Goal: Task Accomplishment & Management: Manage account settings

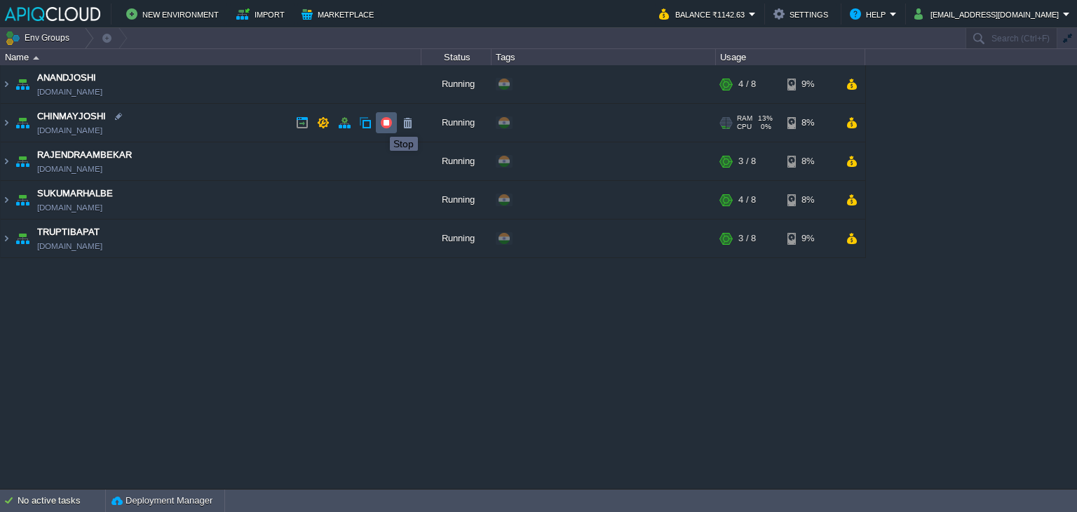
click at [389, 124] on button "button" at bounding box center [386, 122] width 13 height 13
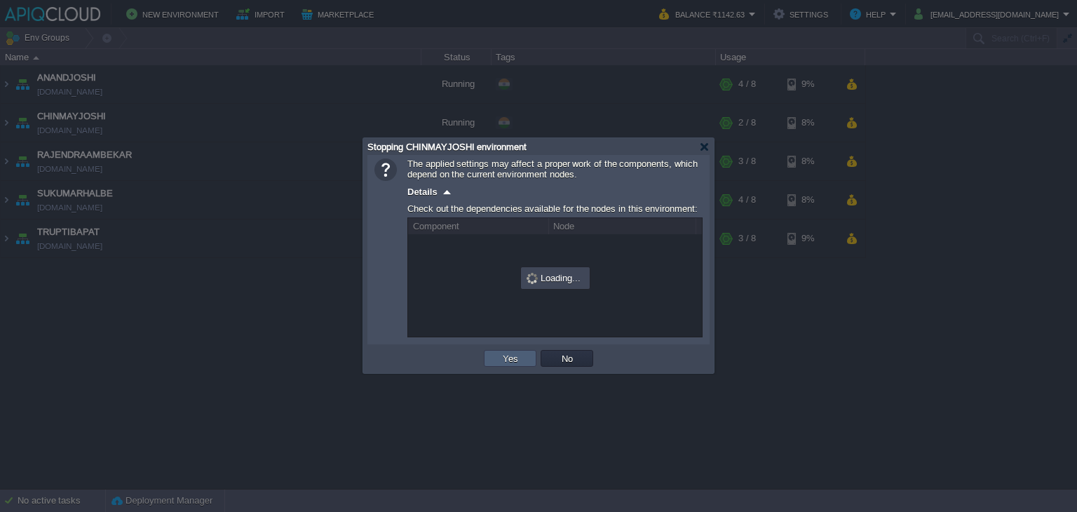
drag, startPoint x: 506, startPoint y: 360, endPoint x: 553, endPoint y: 451, distance: 102.9
click at [506, 360] on button "Yes" at bounding box center [511, 358] width 24 height 13
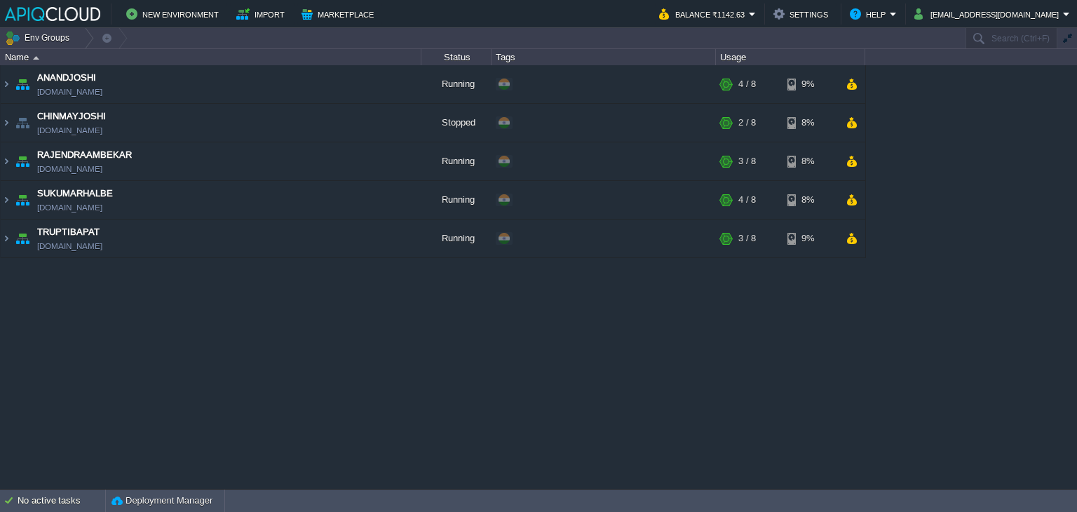
click at [41, 300] on div "ANANDJOSHI [DOMAIN_NAME] Running + Add to Env Group RAM 42% CPU 1% 4 / 8 9% CHI…" at bounding box center [538, 277] width 1077 height 424
click at [389, 122] on button "button" at bounding box center [386, 122] width 13 height 13
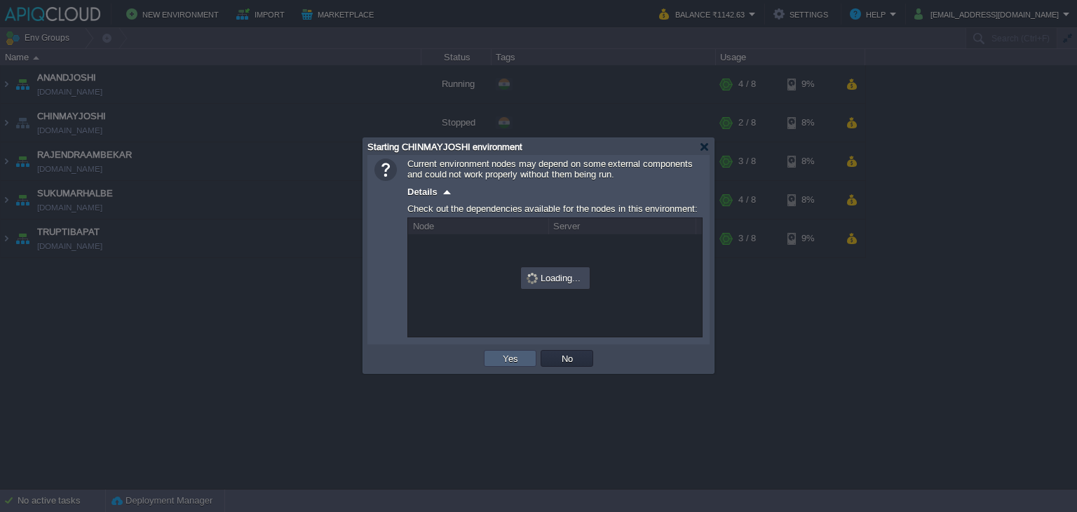
click at [508, 354] on button "Yes" at bounding box center [511, 358] width 24 height 13
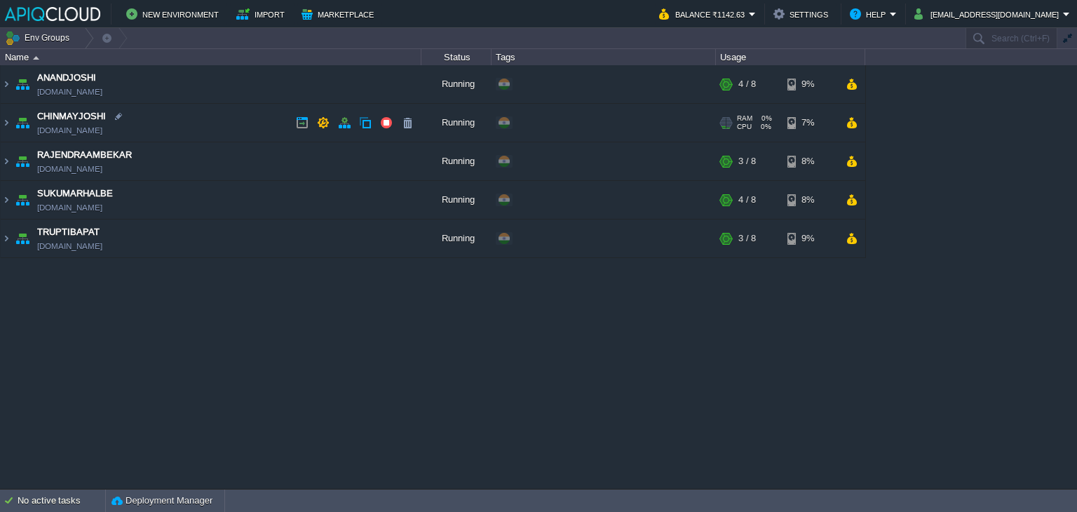
click at [253, 124] on td "CHINMAYJOSHI [DOMAIN_NAME]" at bounding box center [211, 123] width 421 height 39
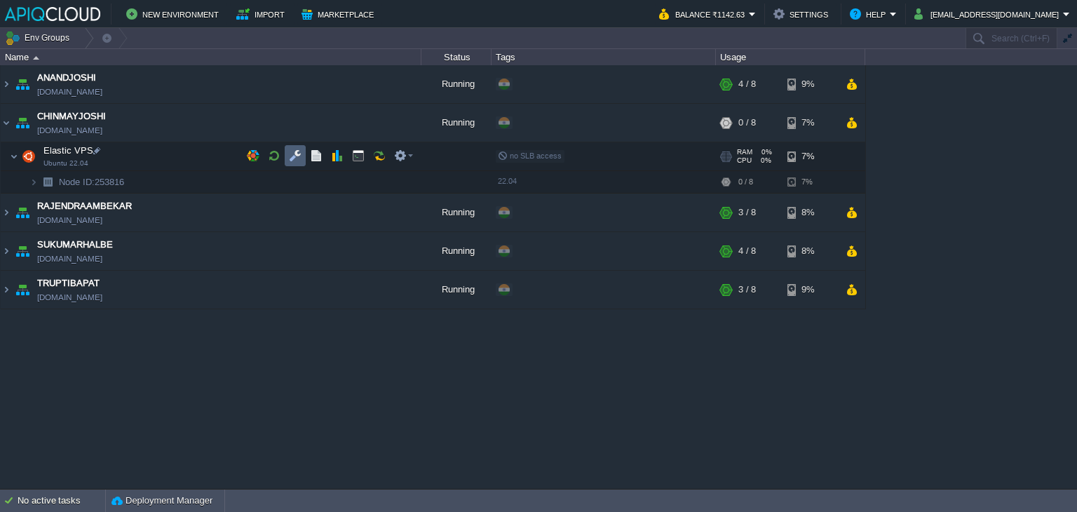
click at [292, 153] on button "button" at bounding box center [295, 155] width 13 height 13
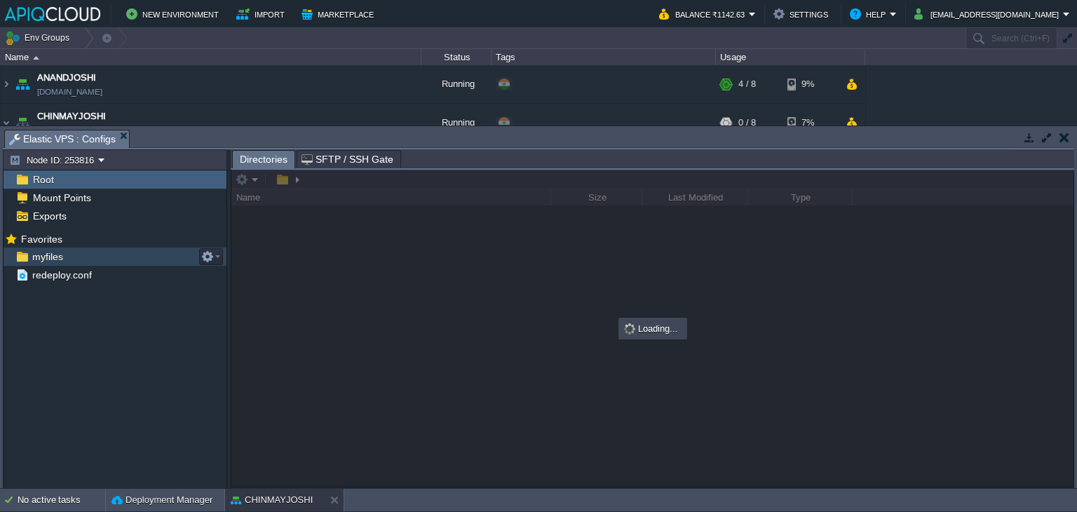
click at [47, 248] on div "myfiles" at bounding box center [115, 257] width 223 height 18
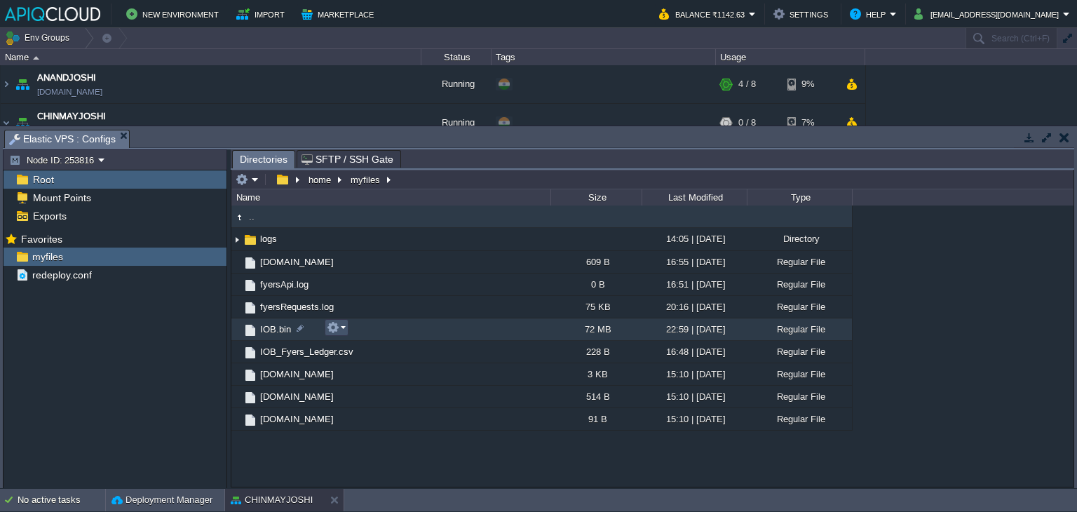
click at [334, 329] on button "button" at bounding box center [333, 327] width 13 height 13
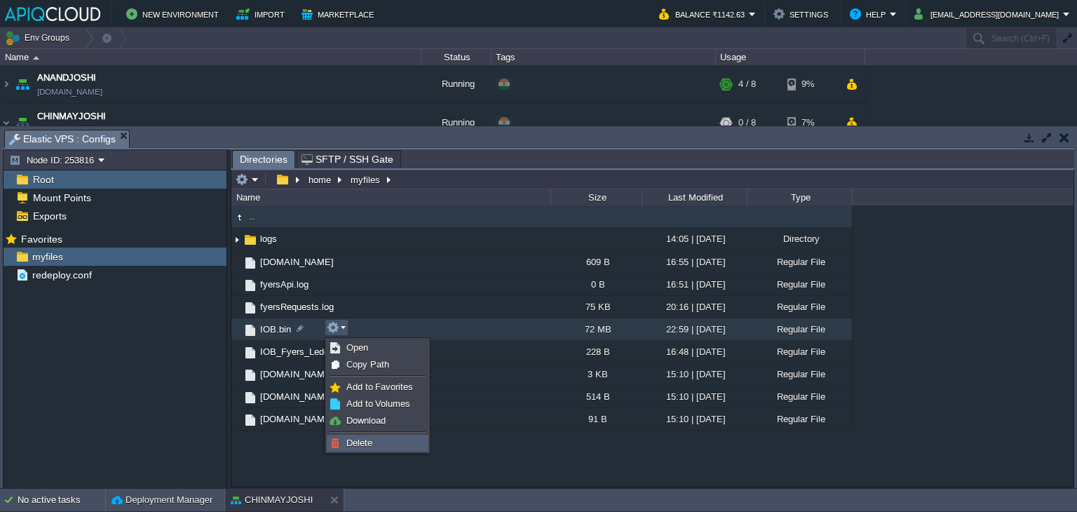
click at [370, 438] on span "Delete" at bounding box center [359, 443] width 26 height 11
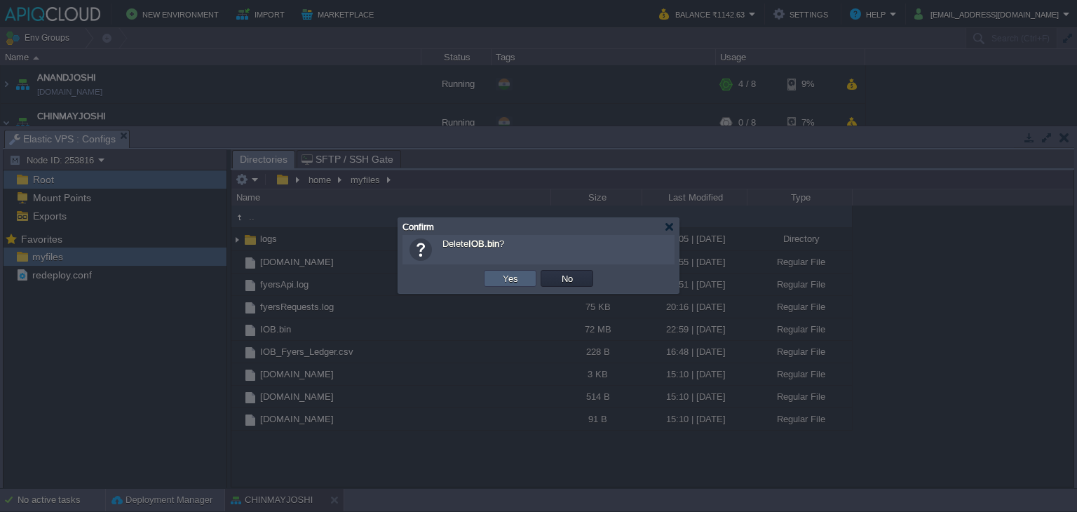
click at [517, 278] on button "Yes" at bounding box center [511, 278] width 24 height 13
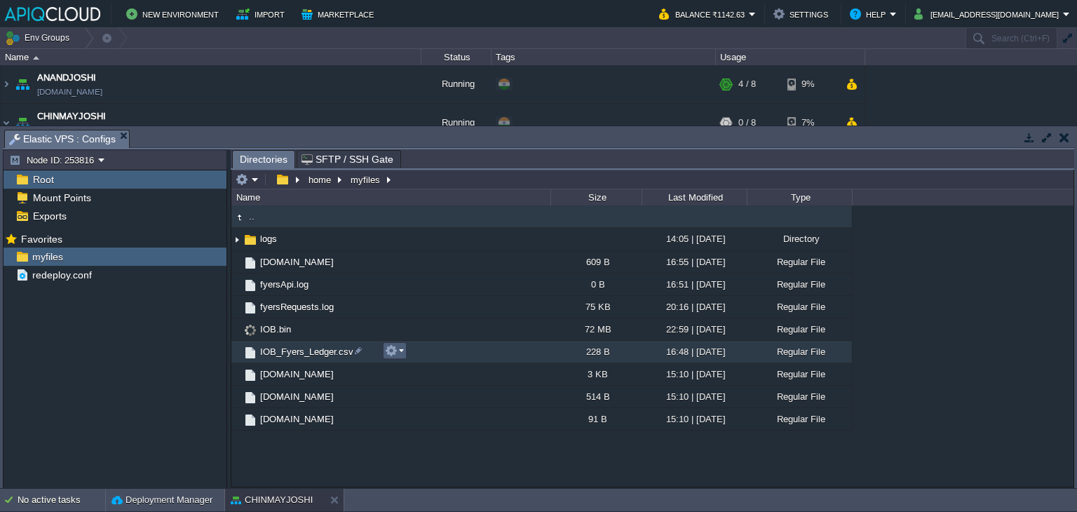
click at [393, 351] on button "button" at bounding box center [391, 350] width 13 height 13
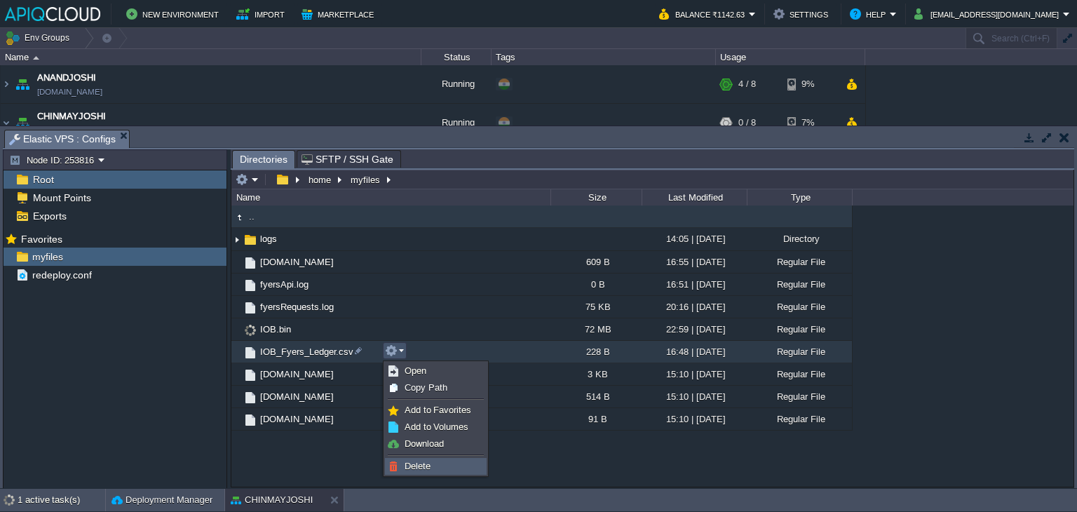
click at [422, 465] on span "Delete" at bounding box center [418, 466] width 26 height 11
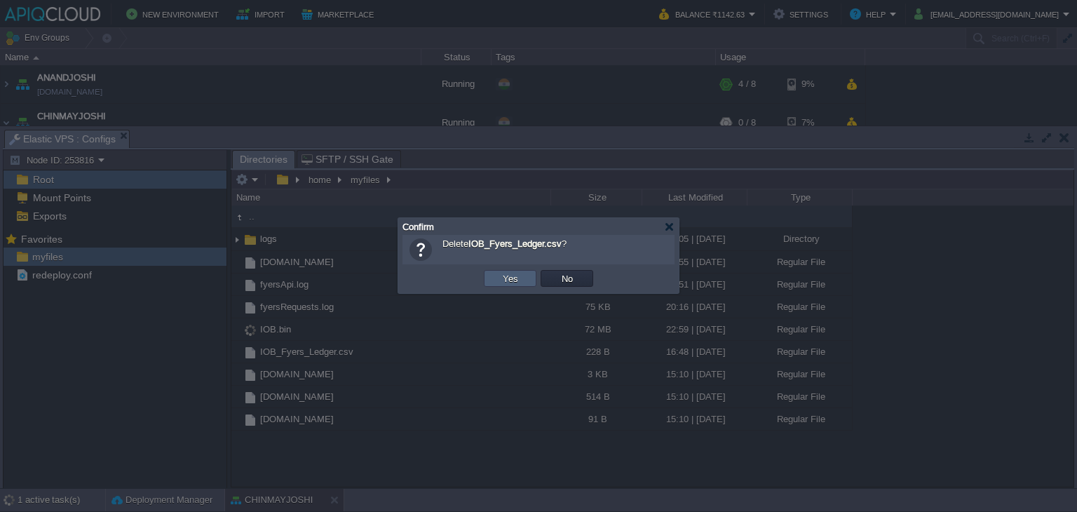
click at [497, 282] on td "Yes" at bounding box center [510, 278] width 53 height 17
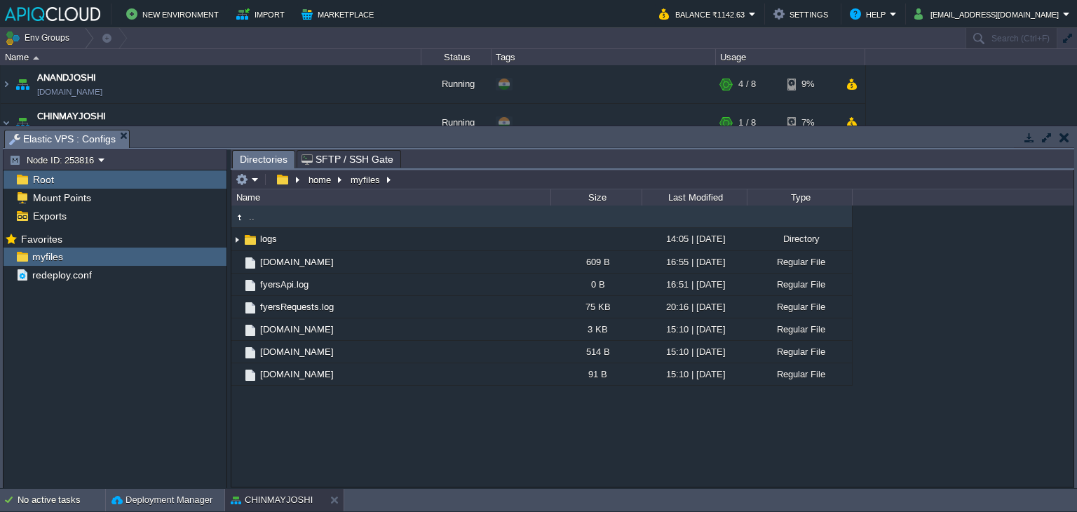
click at [1067, 131] on button "button" at bounding box center [1065, 137] width 10 height 13
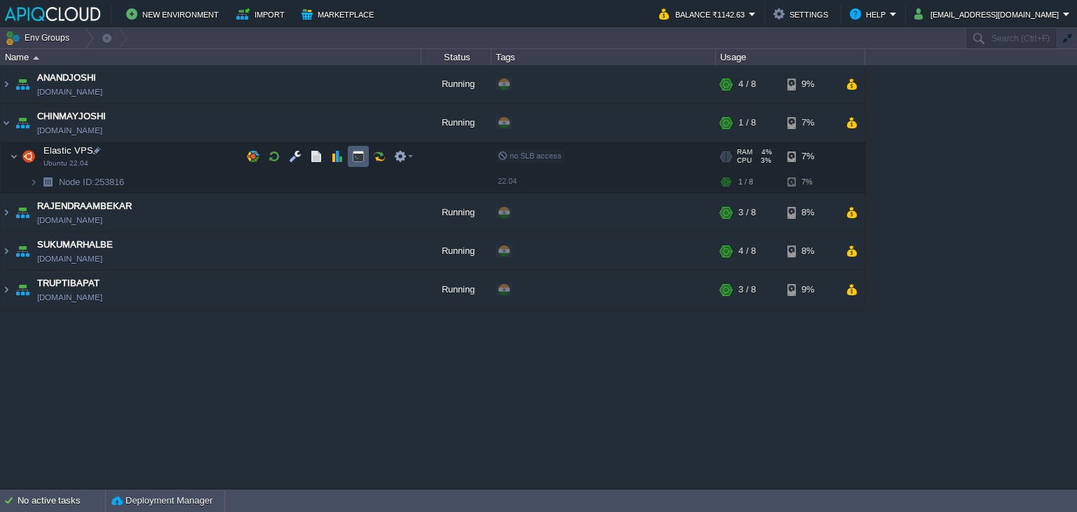
click at [362, 156] on button "button" at bounding box center [358, 156] width 13 height 13
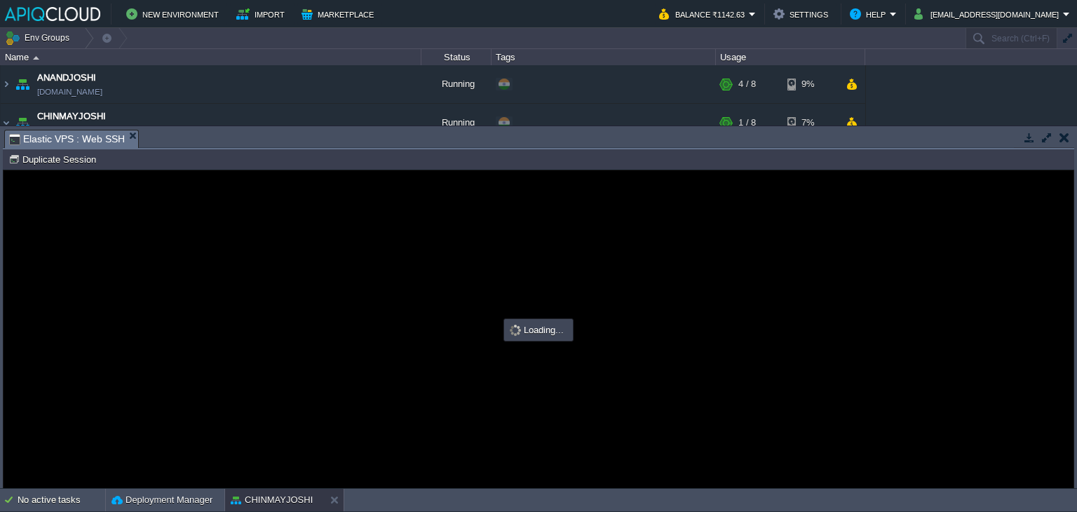
type input "#000000"
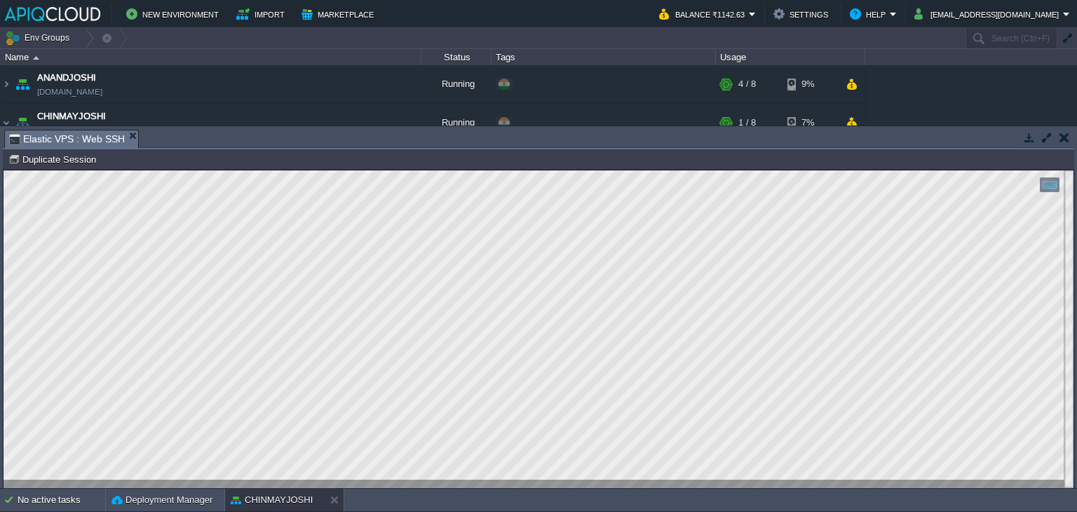
click at [1061, 141] on button "button" at bounding box center [1065, 137] width 10 height 13
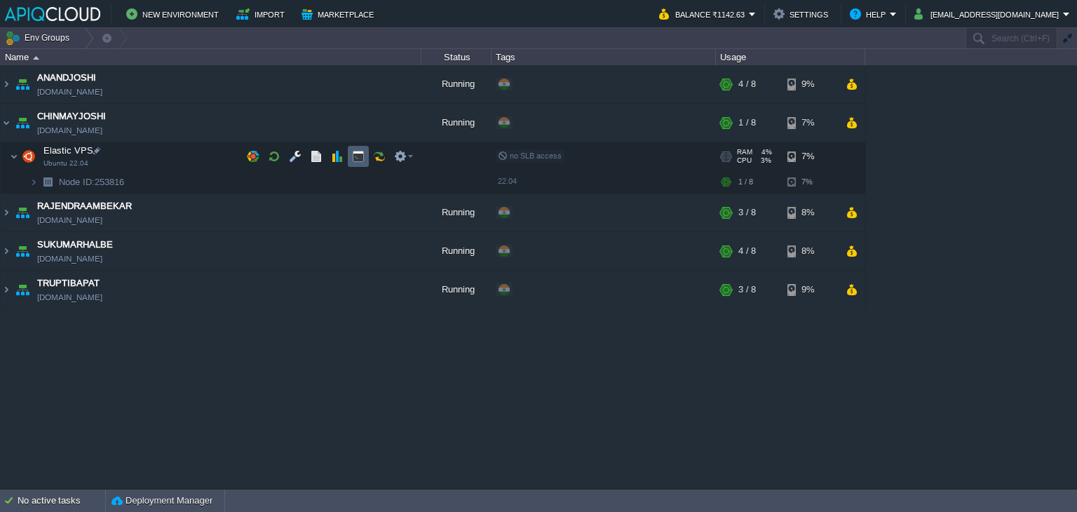
click at [361, 149] on td at bounding box center [358, 156] width 21 height 21
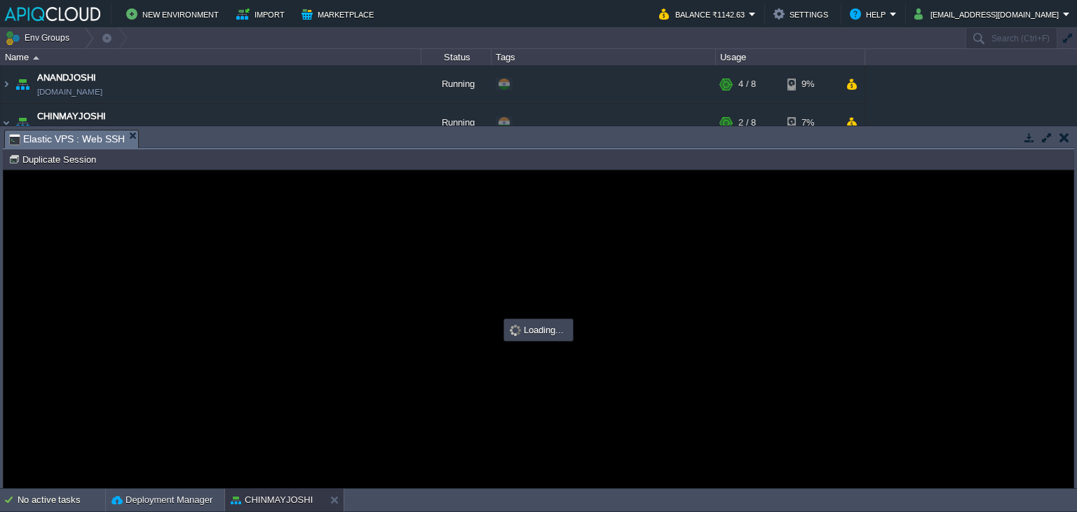
type input "#000000"
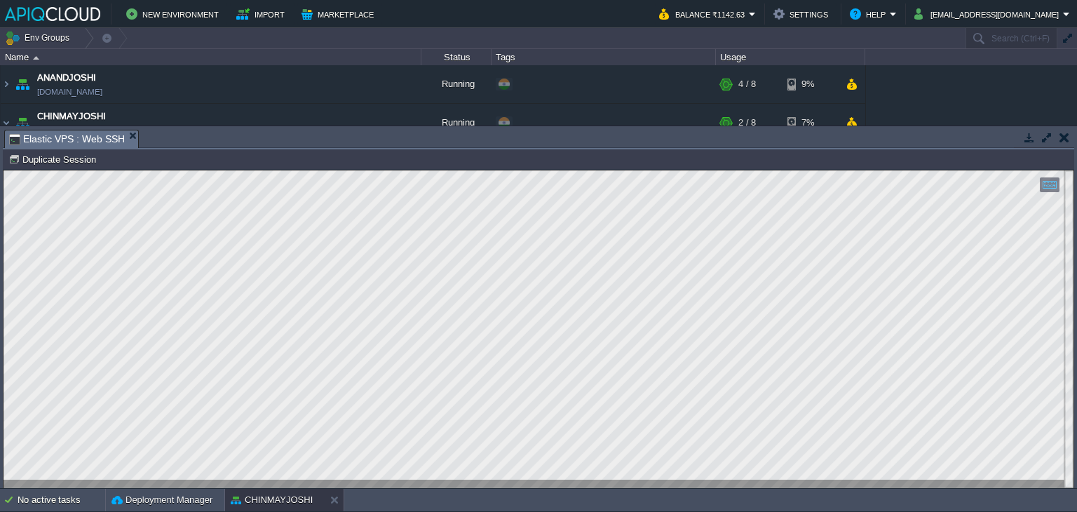
click at [1066, 131] on button "button" at bounding box center [1065, 137] width 10 height 13
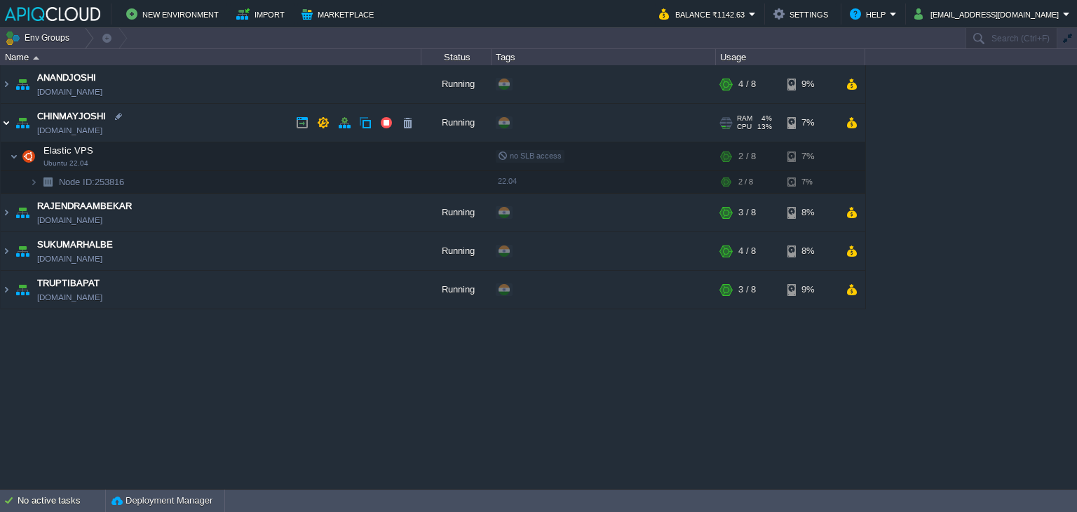
click at [6, 119] on img at bounding box center [6, 123] width 11 height 38
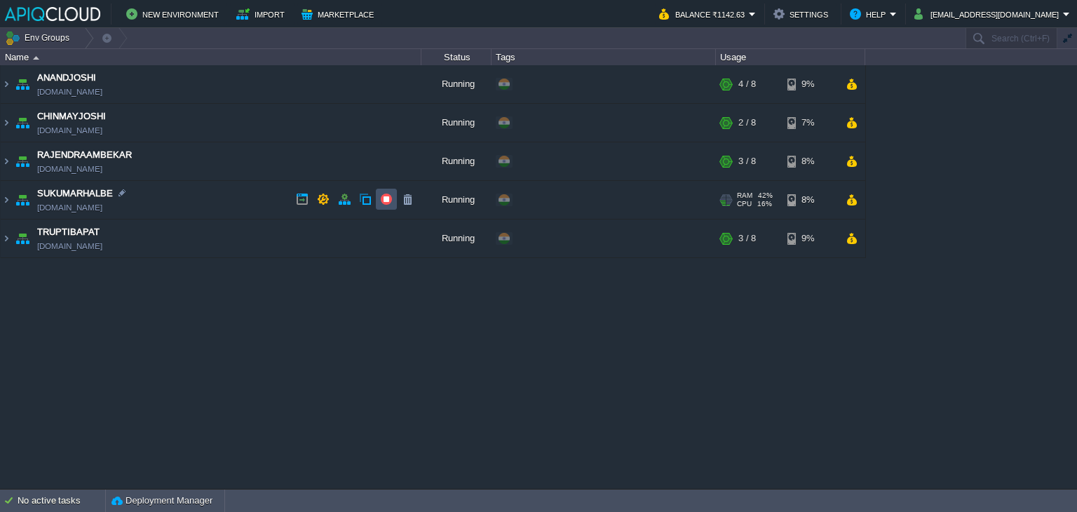
click at [384, 199] on button "button" at bounding box center [386, 199] width 13 height 13
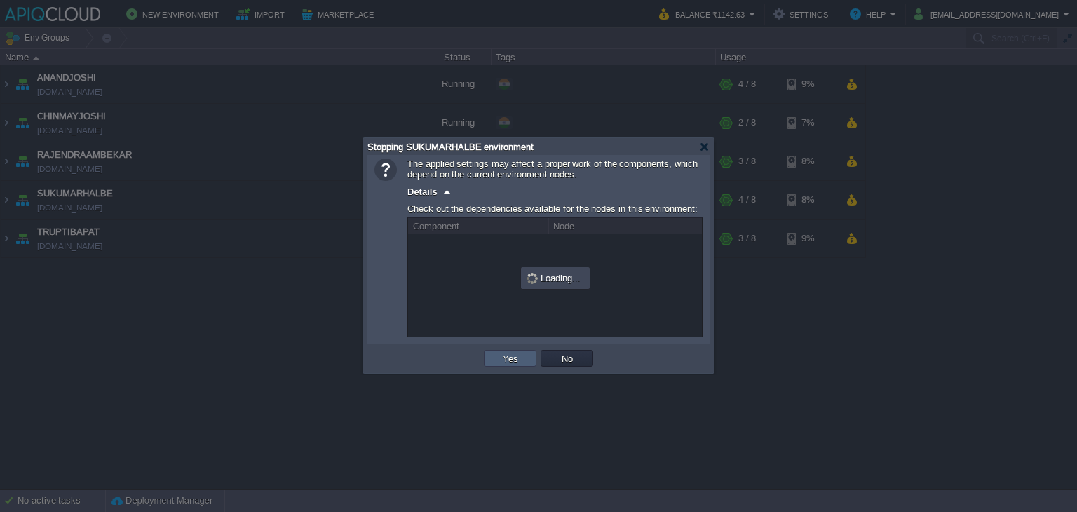
click at [518, 357] on button "Yes" at bounding box center [511, 358] width 24 height 13
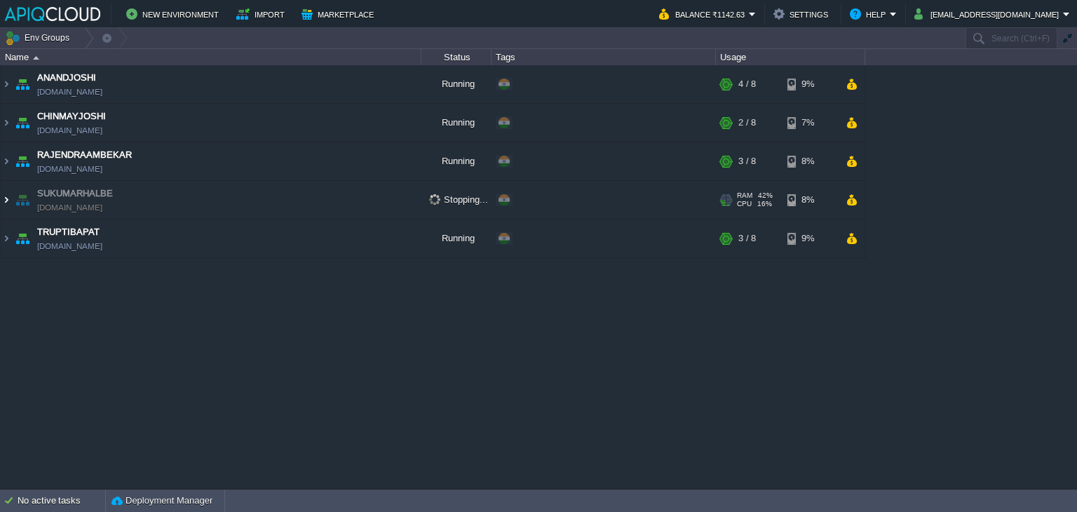
click at [10, 197] on img at bounding box center [6, 200] width 11 height 38
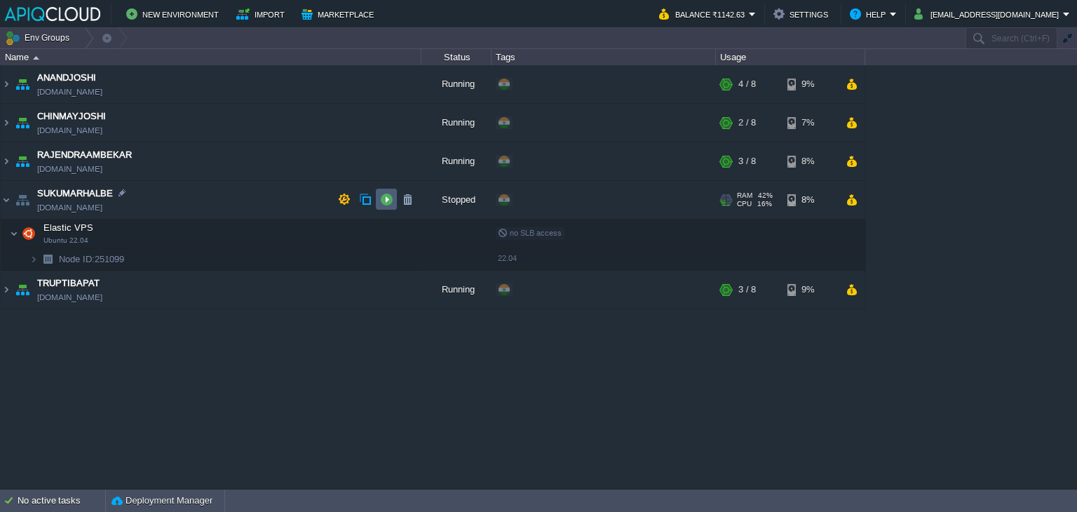
click at [386, 196] on button "button" at bounding box center [386, 199] width 13 height 13
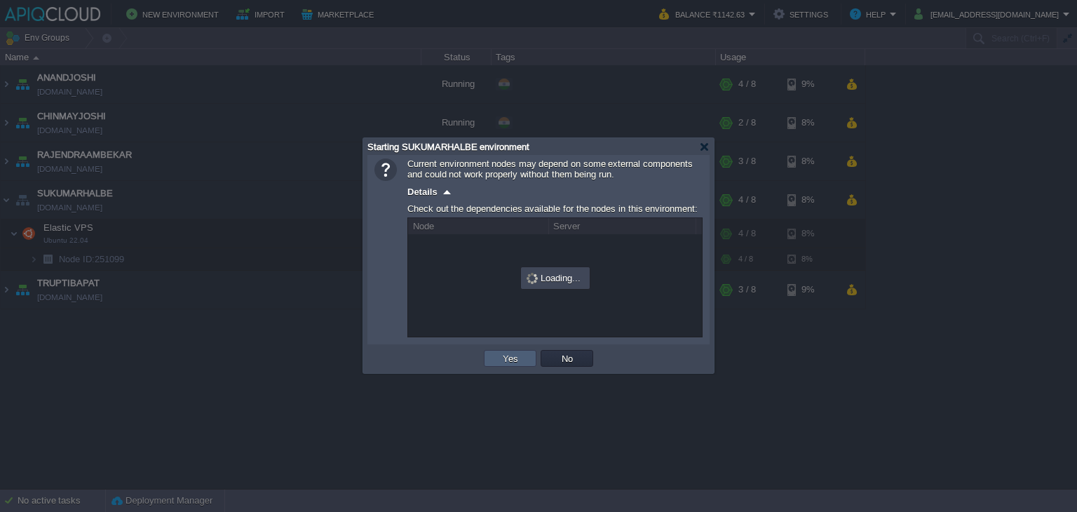
click at [491, 360] on td "Yes" at bounding box center [510, 358] width 53 height 17
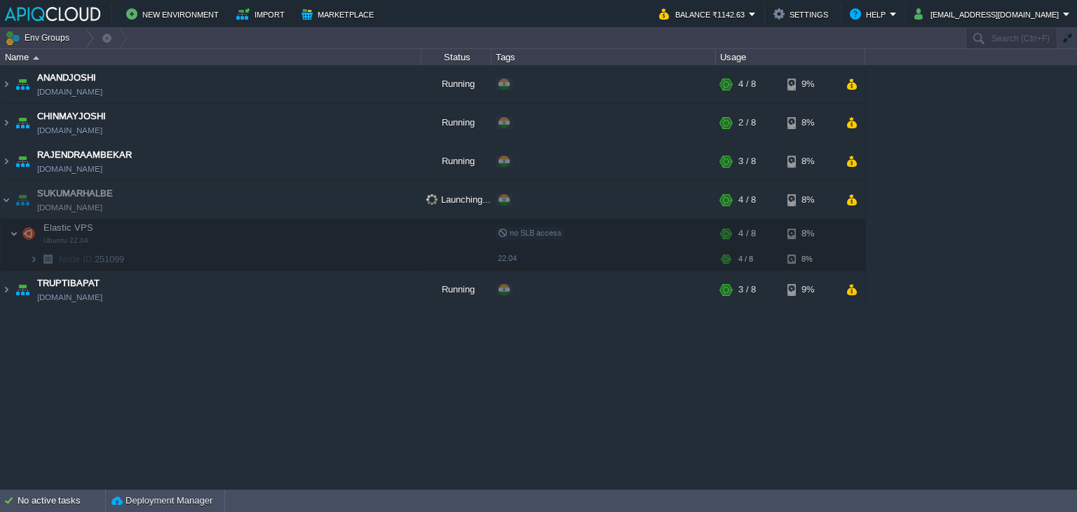
click at [422, 423] on div "ANANDJOSHI [DOMAIN_NAME] Running + Add to Env Group RAM 42% CPU 0% 4 / 8 9% CHI…" at bounding box center [538, 277] width 1077 height 424
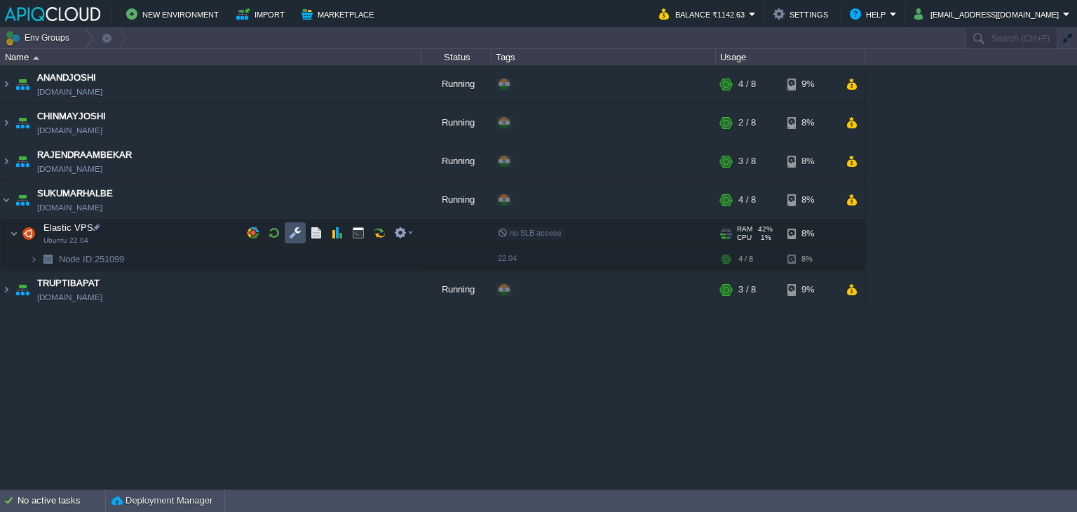
click at [297, 230] on button "button" at bounding box center [295, 233] width 13 height 13
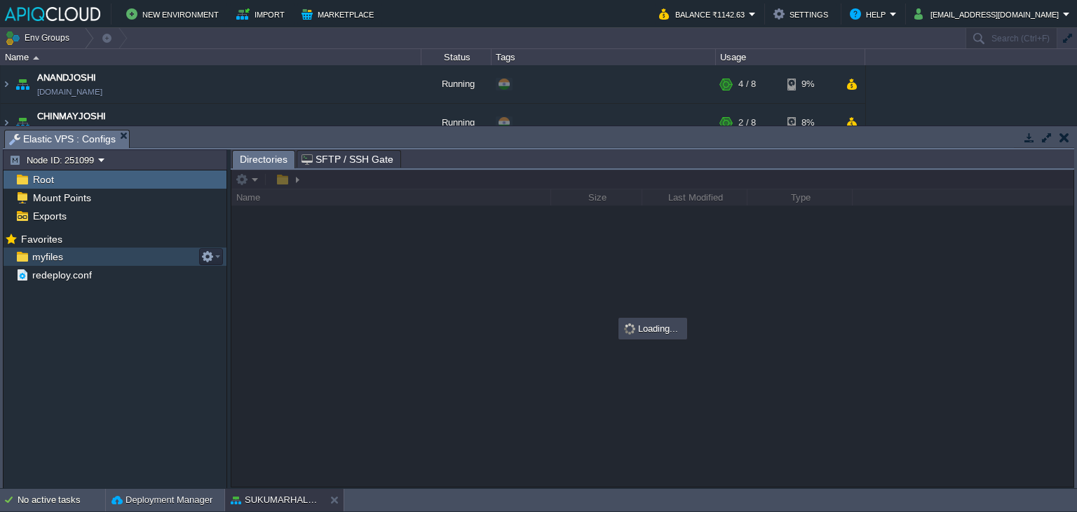
click at [41, 254] on span "myfiles" at bounding box center [47, 256] width 36 height 13
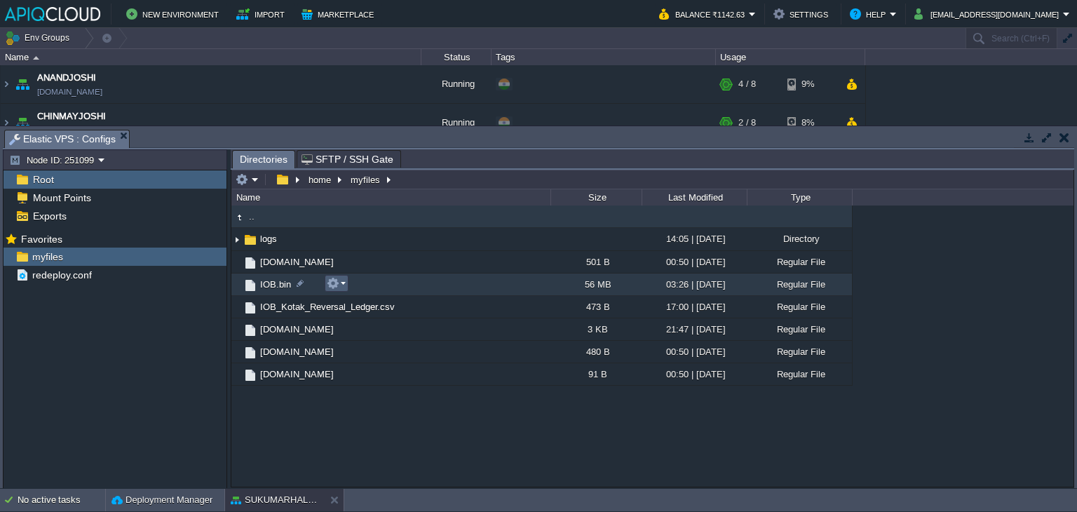
click at [331, 284] on button "button" at bounding box center [333, 283] width 13 height 13
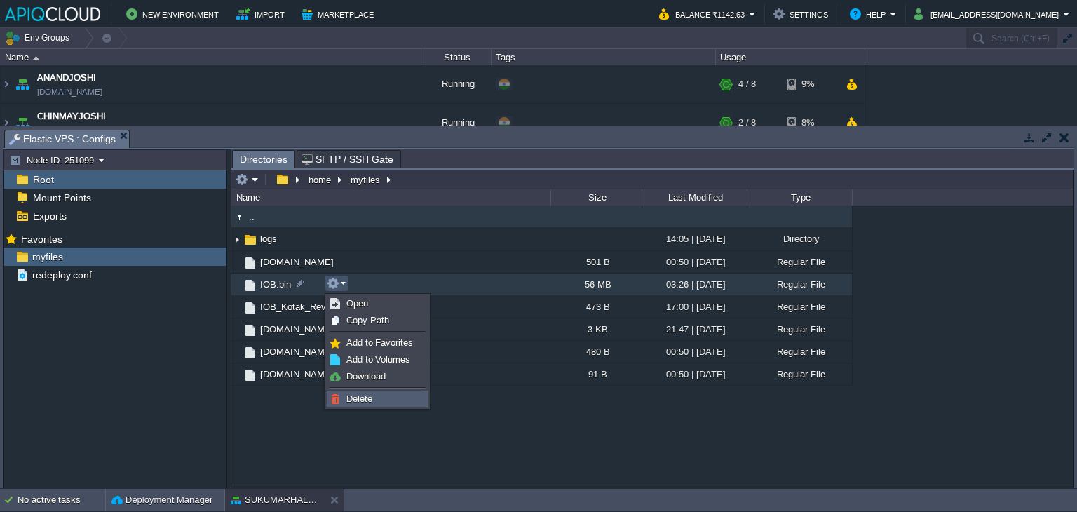
click at [370, 401] on span "Delete" at bounding box center [359, 398] width 26 height 11
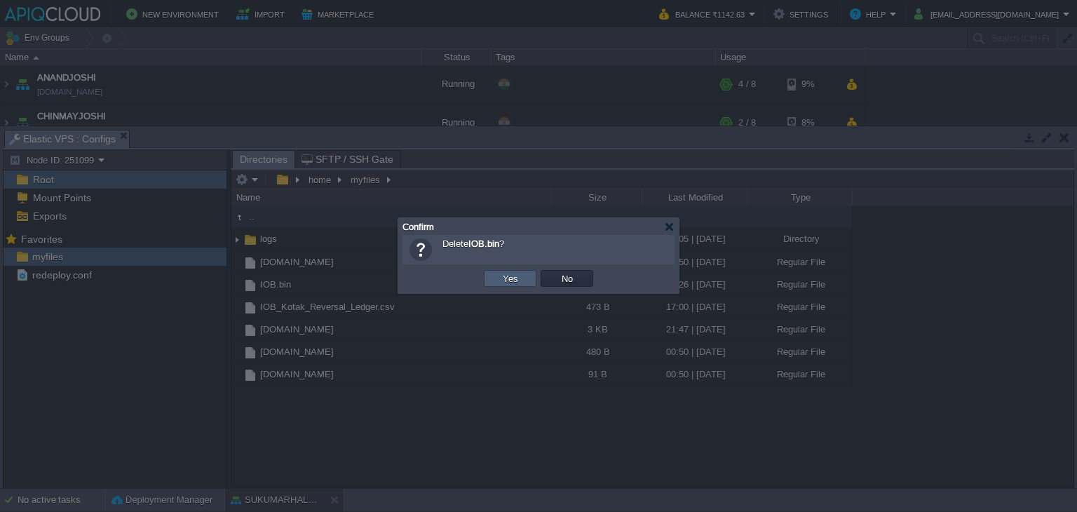
click at [506, 276] on button "Yes" at bounding box center [511, 278] width 24 height 13
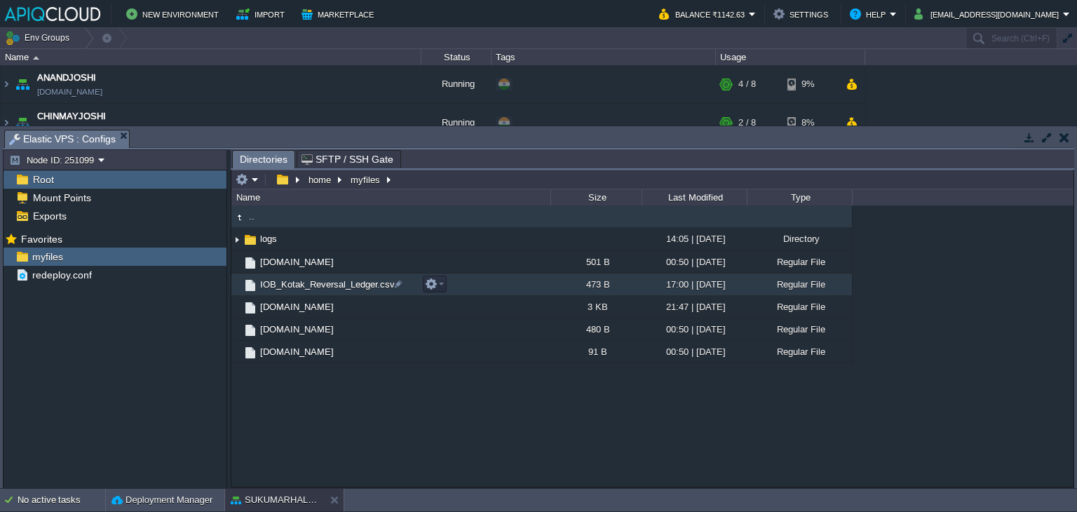
click at [352, 281] on span "IOB_Kotak_Reversal_Ledger.csv" at bounding box center [327, 284] width 139 height 12
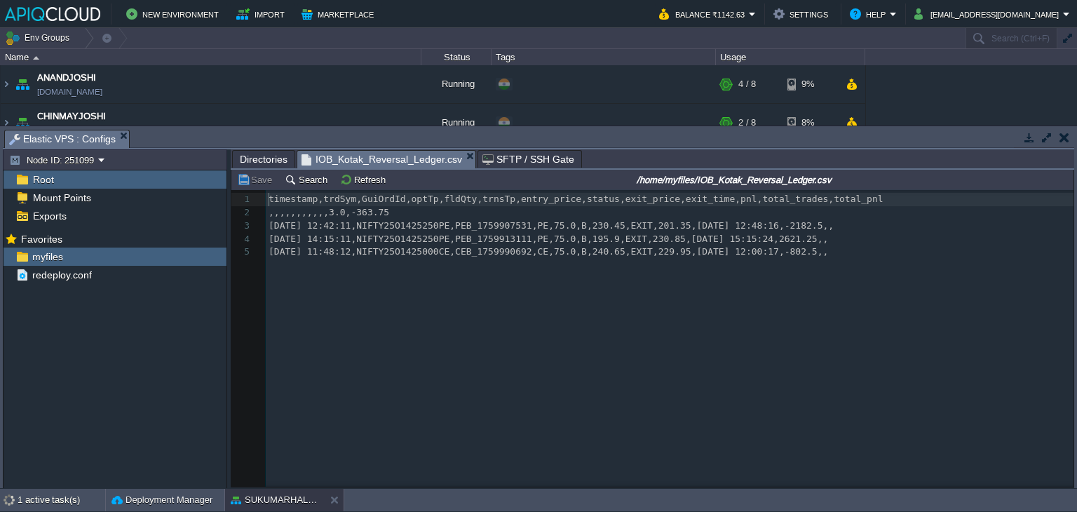
scroll to position [4, 0]
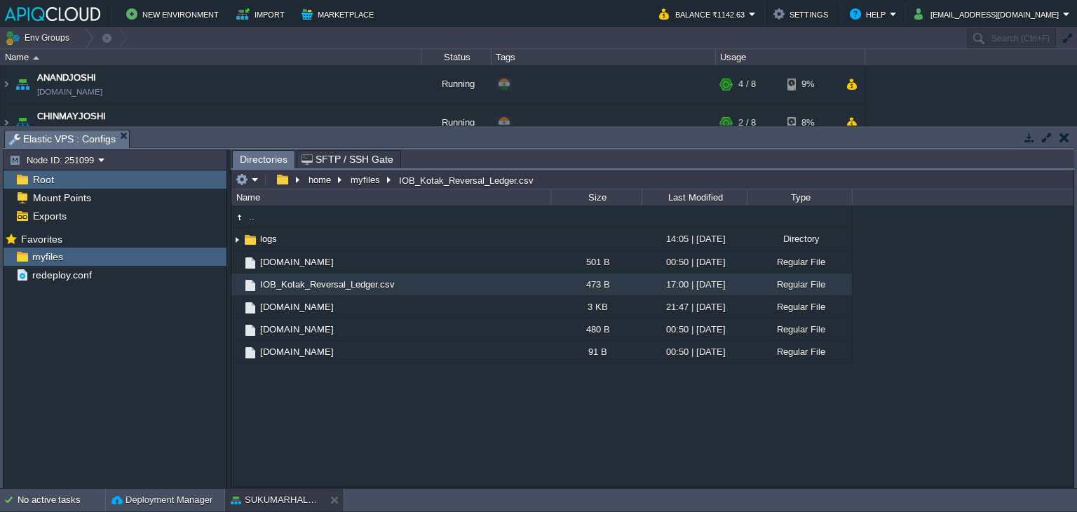
click at [1065, 137] on button "button" at bounding box center [1065, 137] width 10 height 13
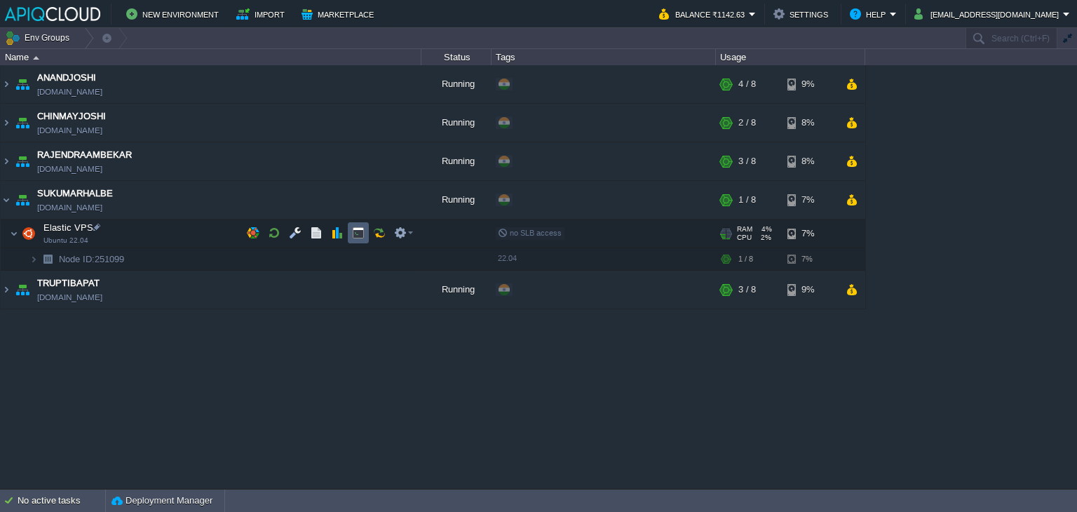
click at [361, 231] on button "button" at bounding box center [358, 233] width 13 height 13
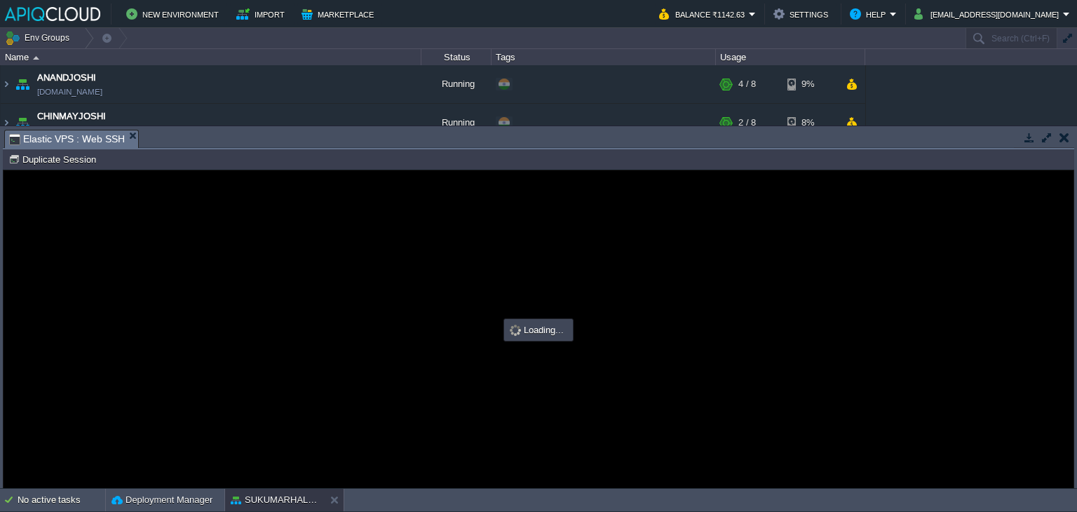
scroll to position [0, 0]
type input "#000000"
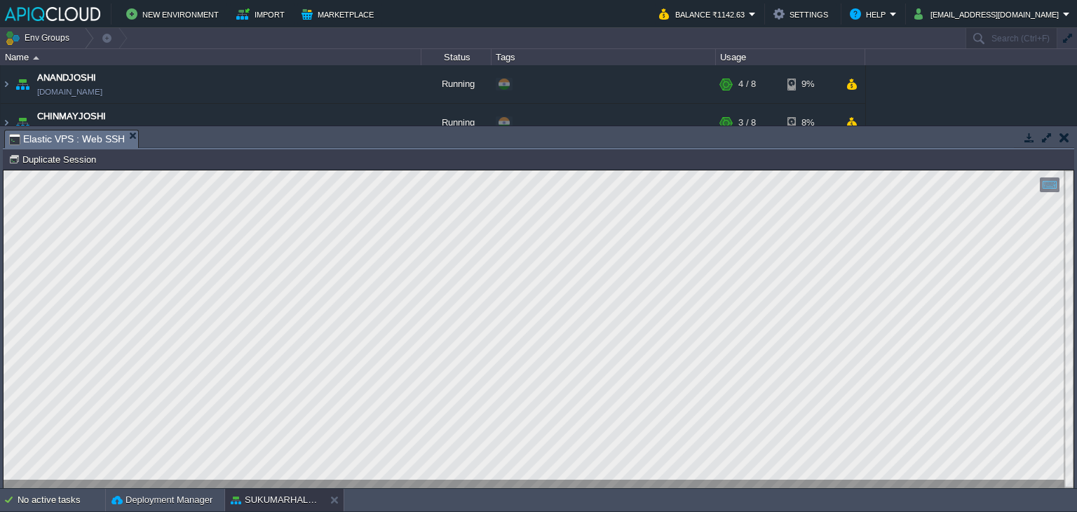
click at [1063, 137] on button "button" at bounding box center [1065, 137] width 10 height 13
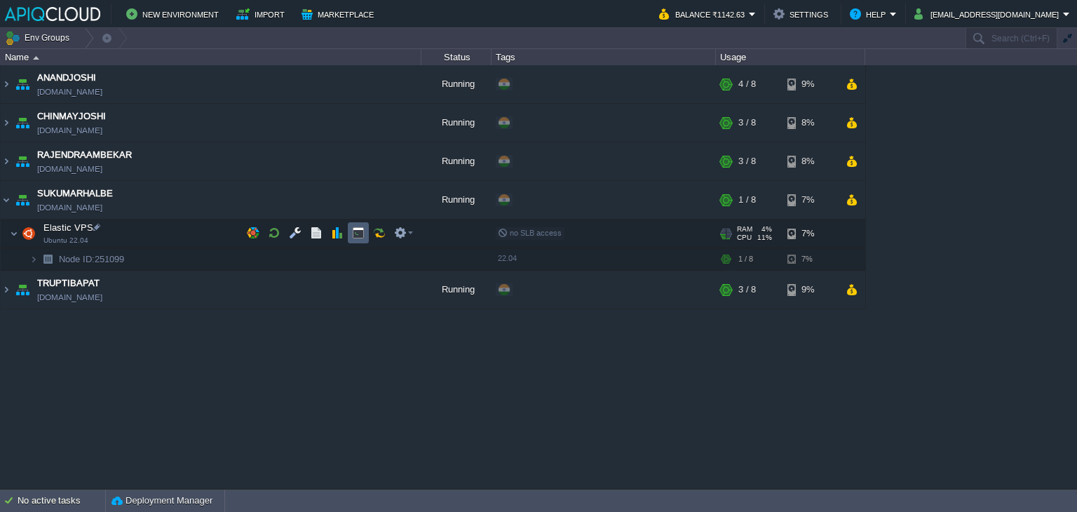
click at [353, 232] on button "button" at bounding box center [358, 233] width 13 height 13
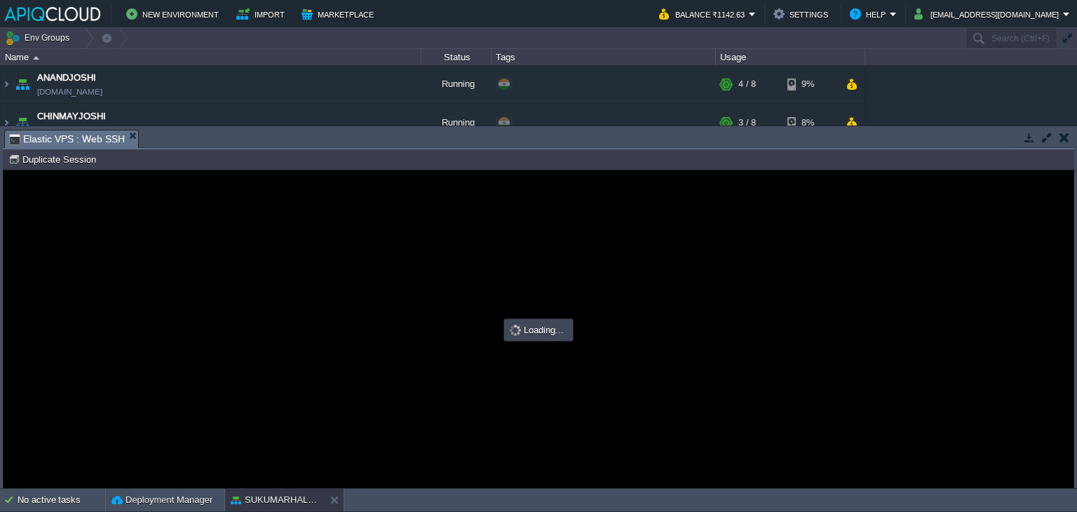
type input "#000000"
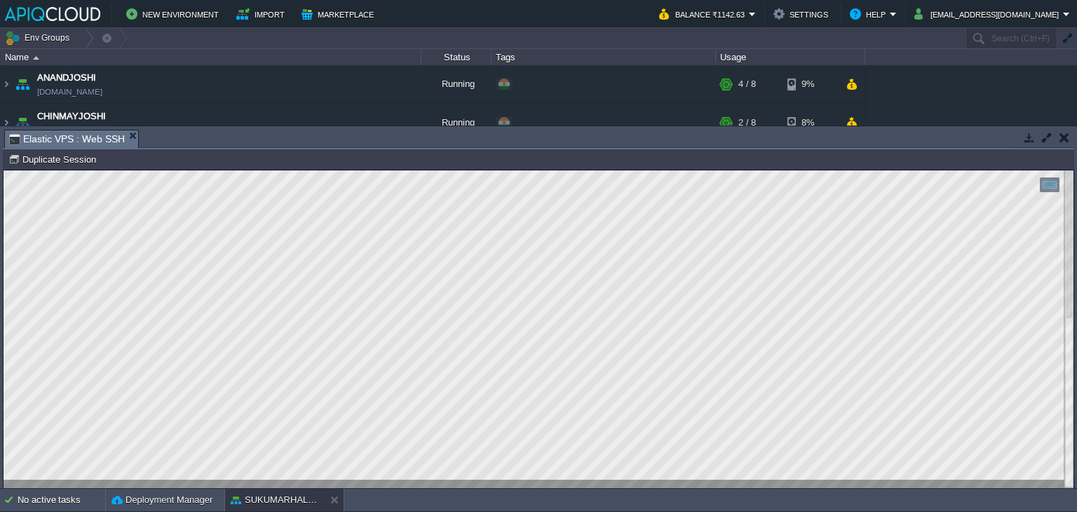
click at [1066, 142] on button "button" at bounding box center [1065, 137] width 10 height 13
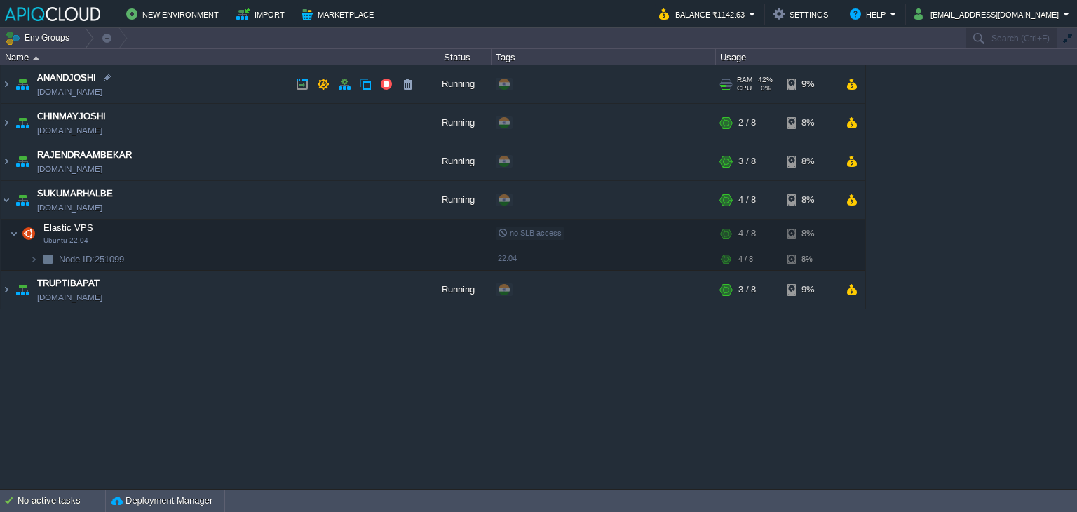
click at [250, 90] on td "ANANDJOSHI [DOMAIN_NAME]" at bounding box center [211, 84] width 421 height 39
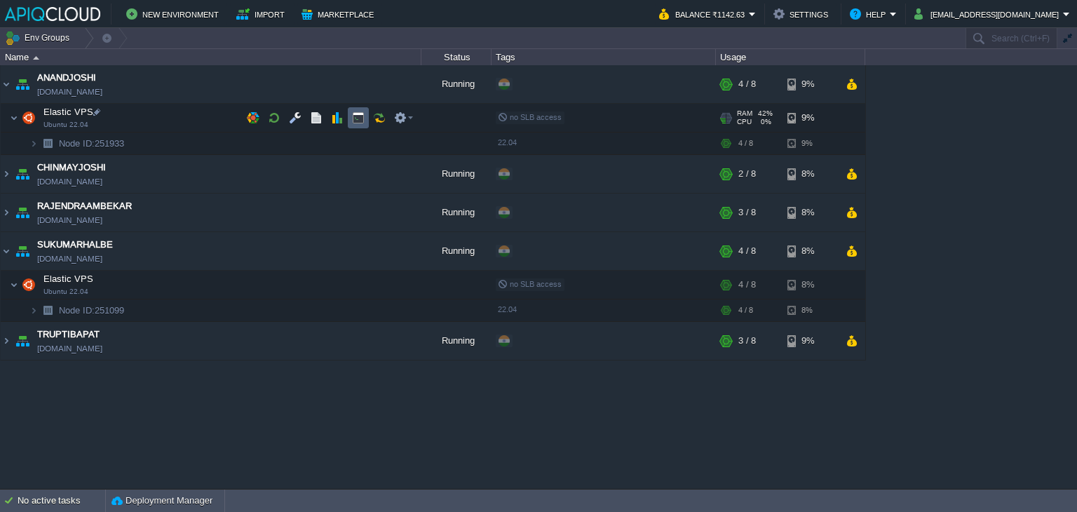
click at [356, 116] on button "button" at bounding box center [358, 118] width 13 height 13
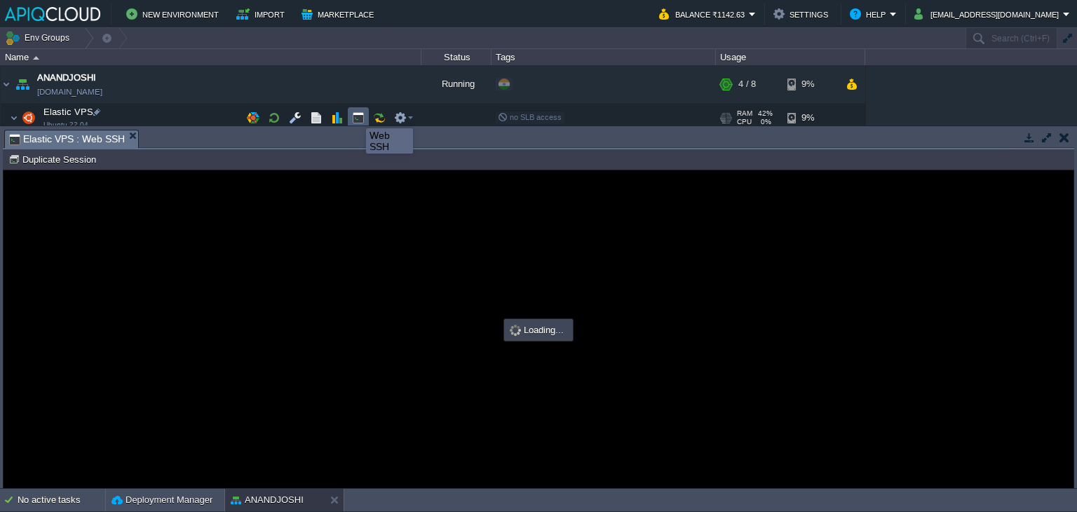
type input "#000000"
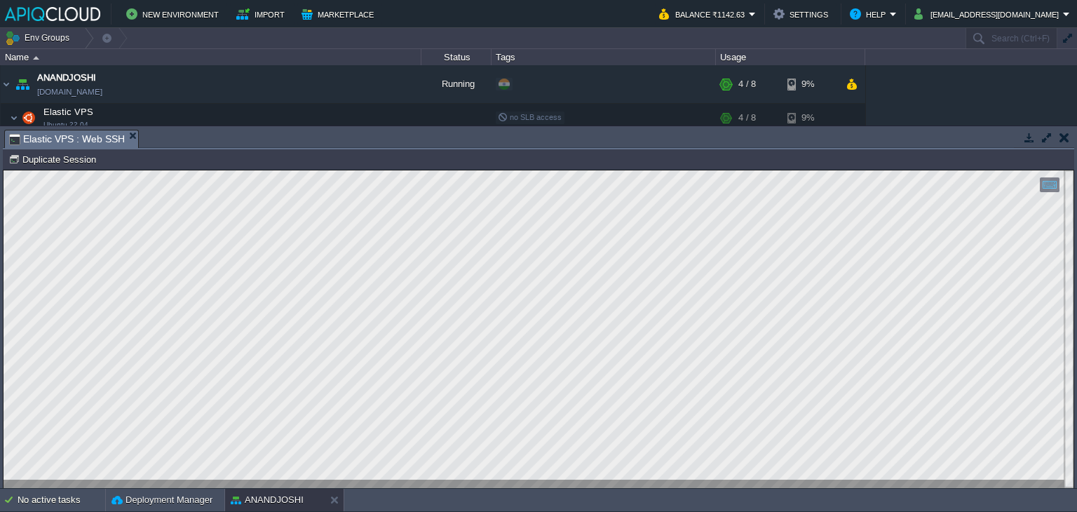
click at [1061, 140] on button "button" at bounding box center [1065, 137] width 10 height 13
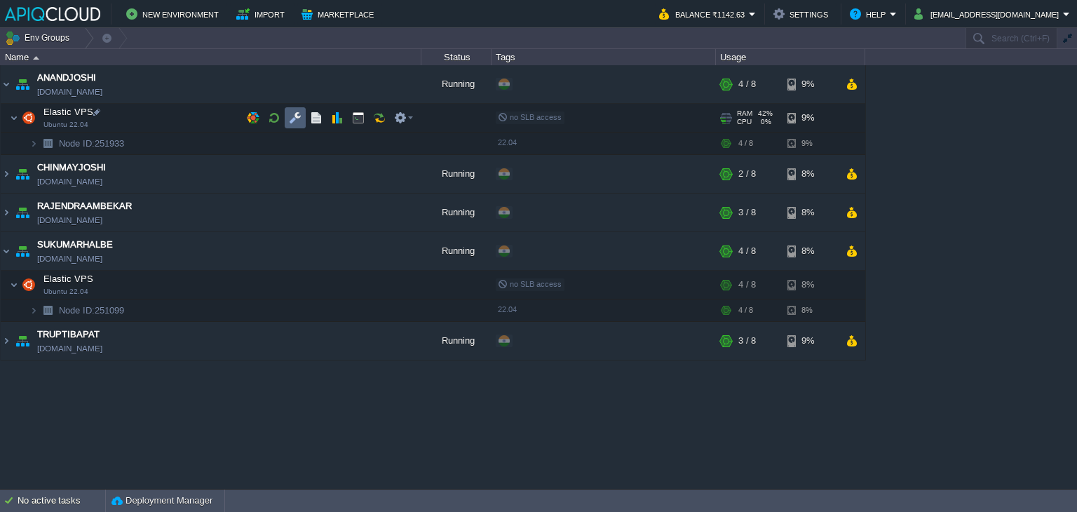
click at [289, 114] on button "button" at bounding box center [295, 118] width 13 height 13
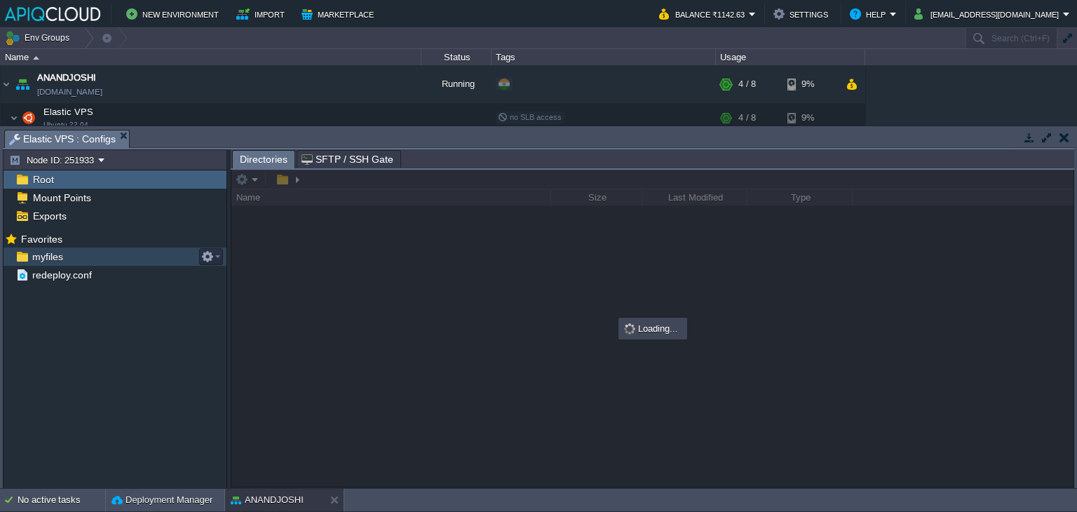
click at [36, 250] on span "myfiles" at bounding box center [47, 256] width 36 height 13
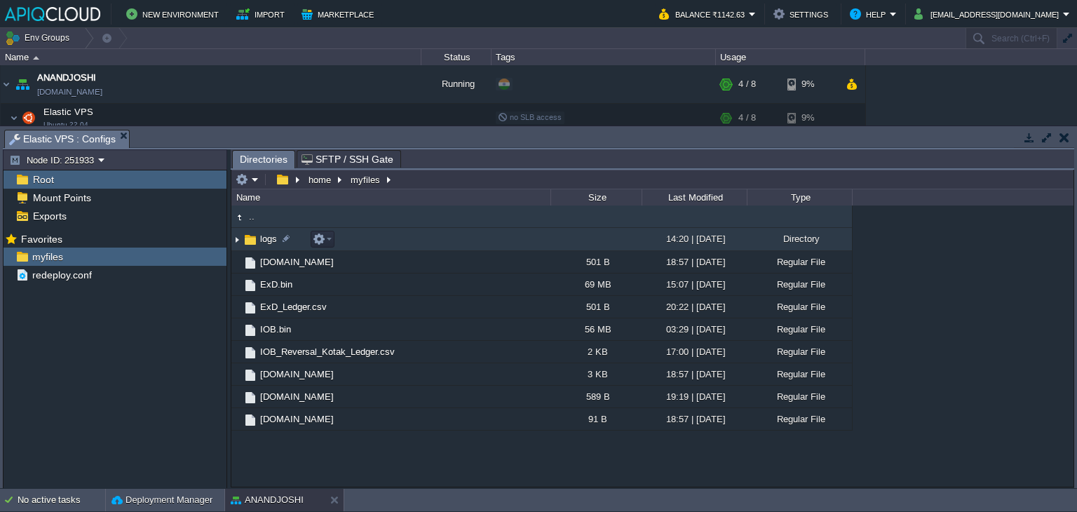
click at [235, 242] on img at bounding box center [236, 240] width 11 height 22
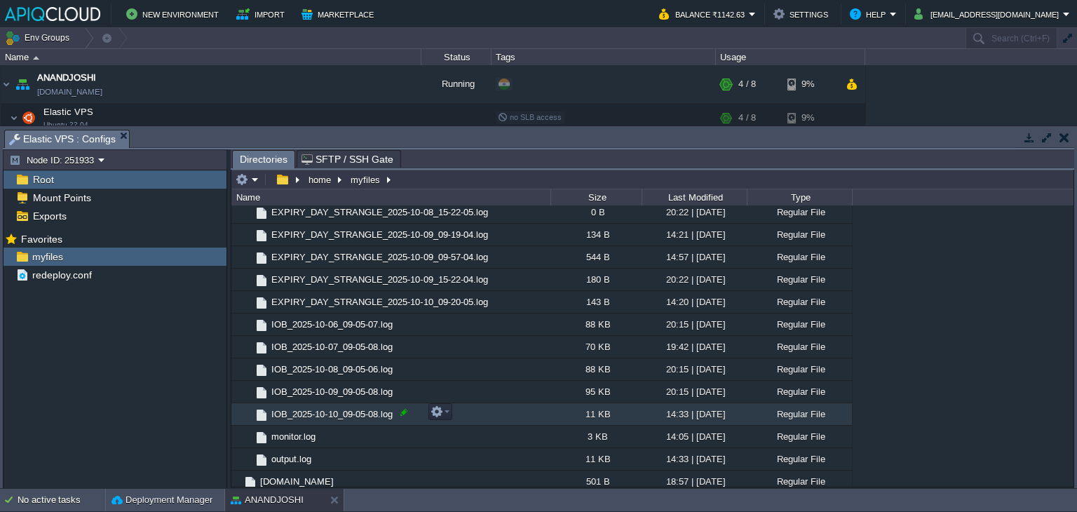
scroll to position [140, 0]
click at [447, 412] on em at bounding box center [440, 411] width 19 height 13
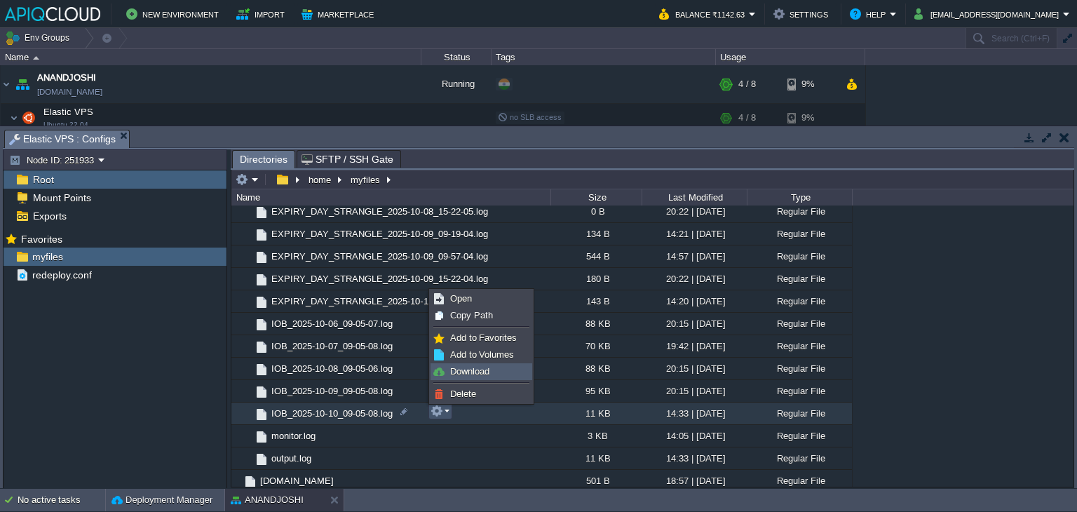
click at [477, 372] on span "Download" at bounding box center [469, 371] width 39 height 11
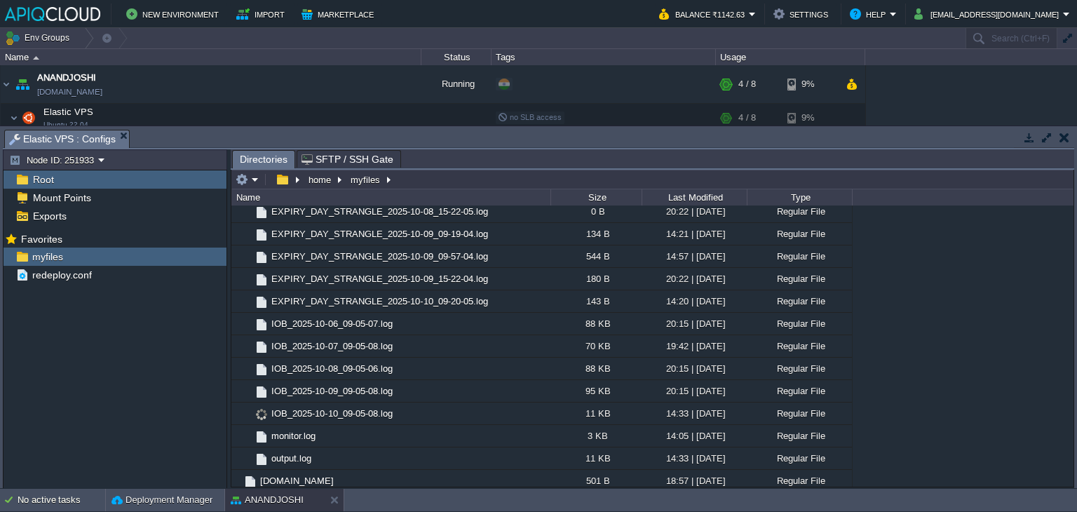
click at [1064, 131] on button "button" at bounding box center [1065, 137] width 10 height 13
